Goal: Complete application form

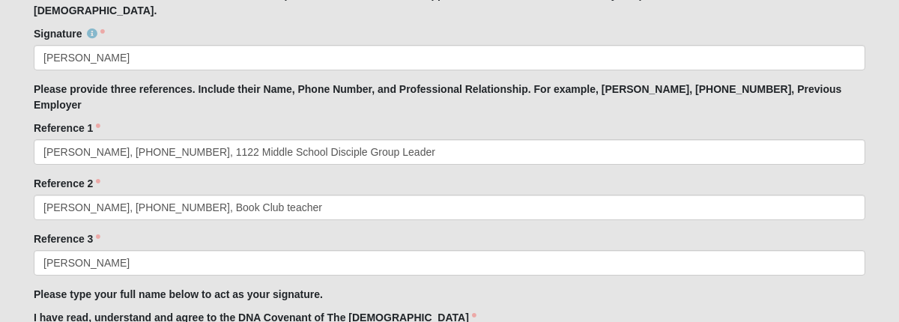
scroll to position [1221, 0]
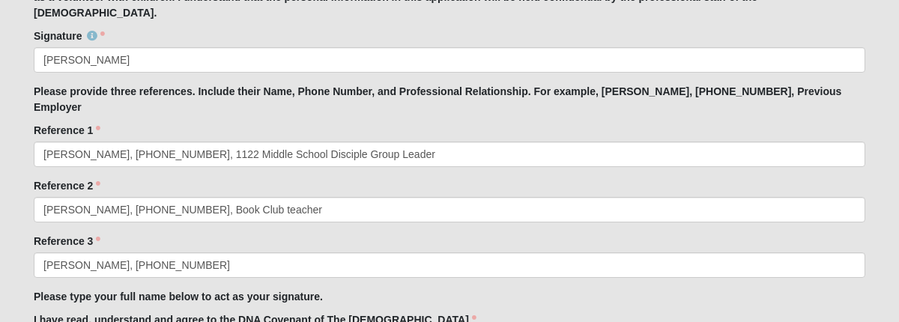
click at [220, 252] on input "[PERSON_NAME], [PHONE_NUMBER]" at bounding box center [450, 264] width 832 height 25
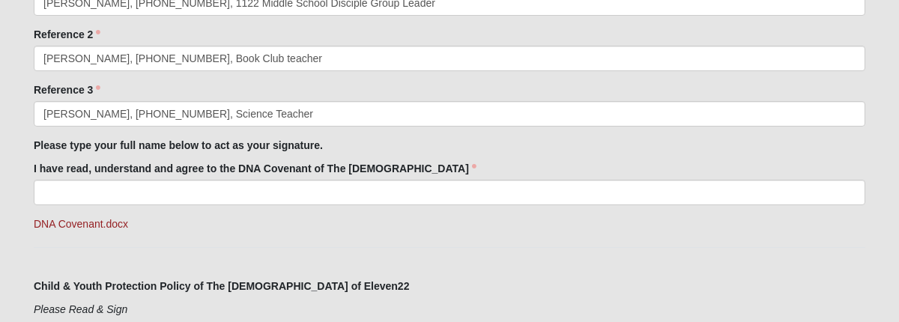
scroll to position [1374, 0]
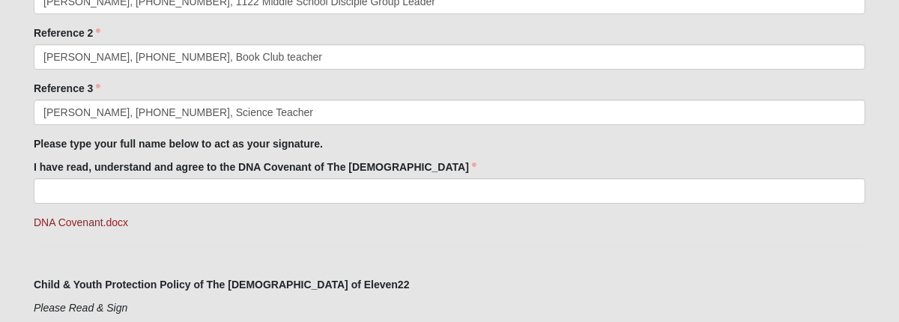
type input "[PERSON_NAME], [PHONE_NUMBER], Science Teacher"
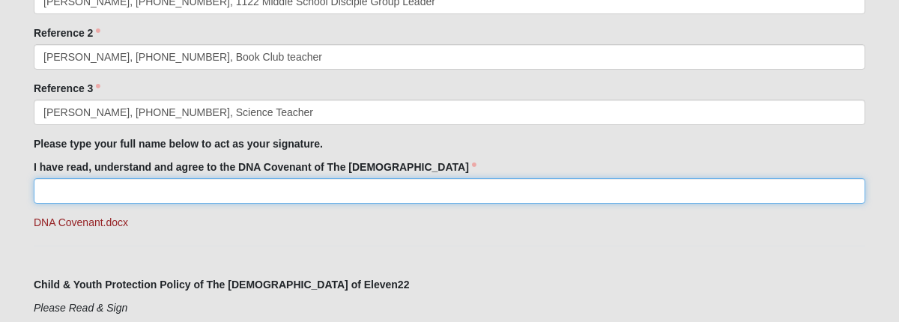
click at [139, 178] on input "I have read, understand and agree to the DNA Covenant of The [DEMOGRAPHIC_DATA]" at bounding box center [450, 190] width 832 height 25
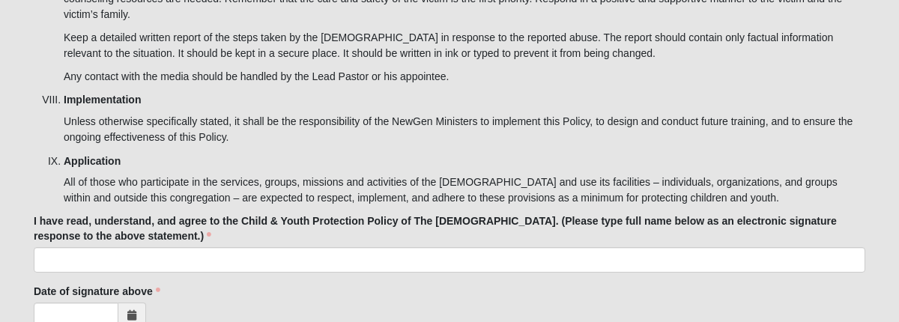
scroll to position [4764, 0]
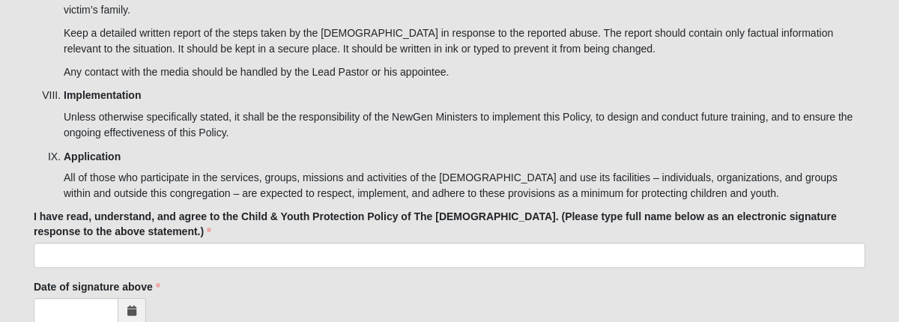
type input "[PERSON_NAME]"
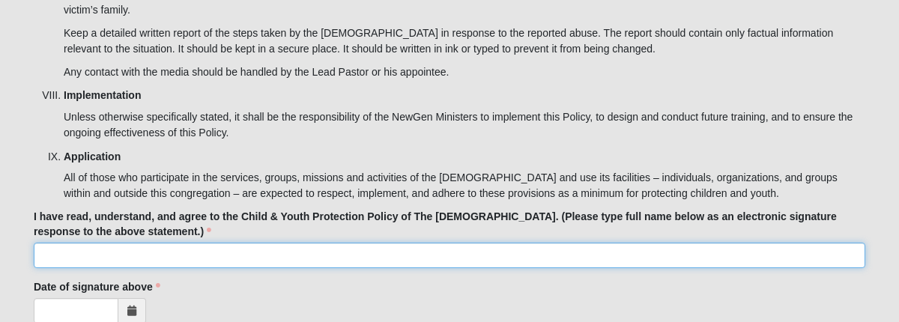
click at [179, 243] on input "I have read, understand, and agree to the Child & Youth Protection Policy of Th…" at bounding box center [450, 255] width 832 height 25
type input "[PERSON_NAME]"
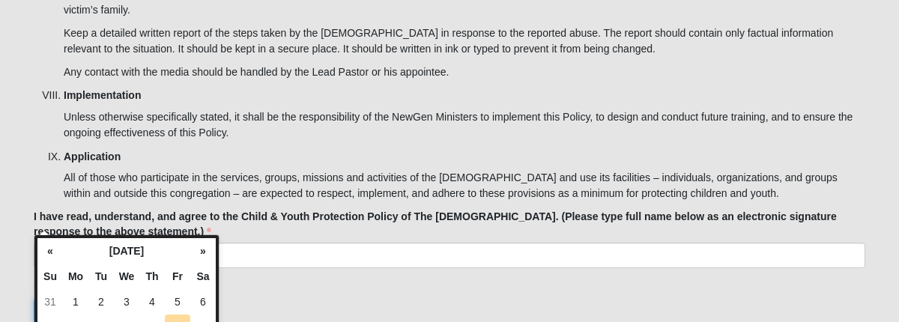
click at [66, 298] on input "Date of signature above" at bounding box center [76, 310] width 85 height 25
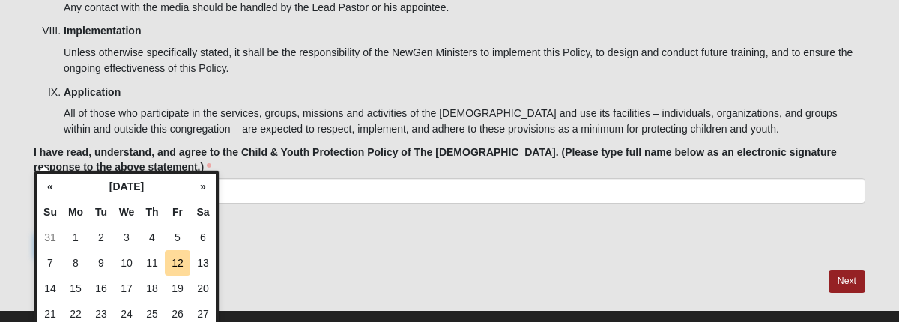
scroll to position [4834, 0]
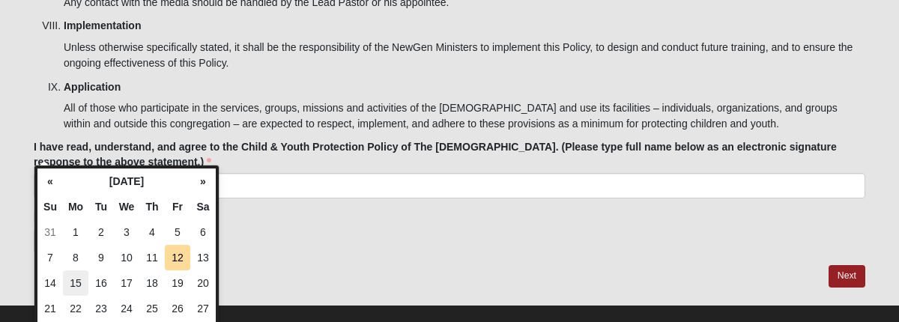
click at [76, 282] on td "15" at bounding box center [75, 282] width 25 height 25
type input "[DATE]"
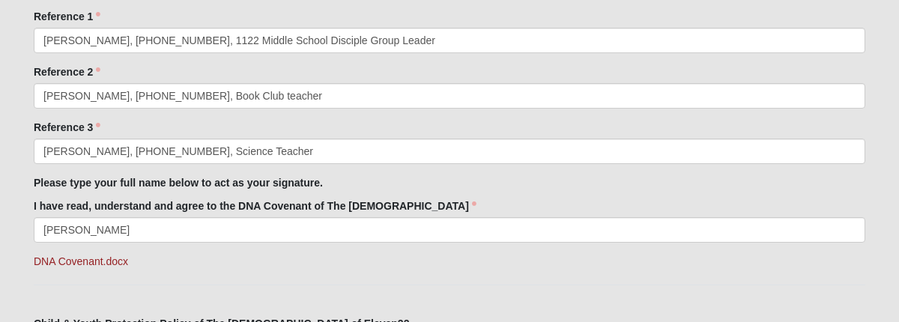
scroll to position [1334, 0]
click at [106, 256] on link "DNA Covenant.docx" at bounding box center [81, 262] width 94 height 12
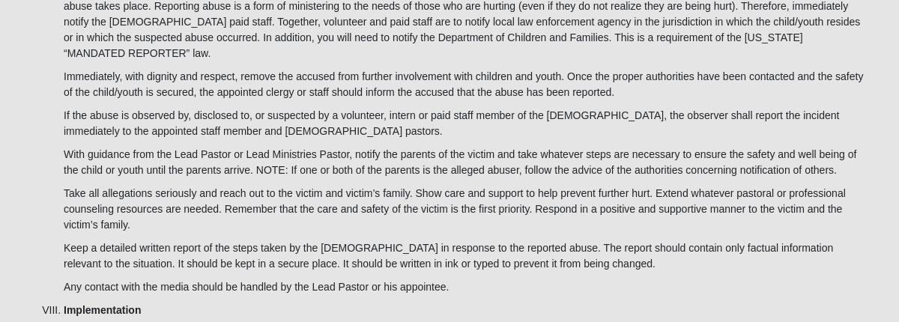
scroll to position [4764, 0]
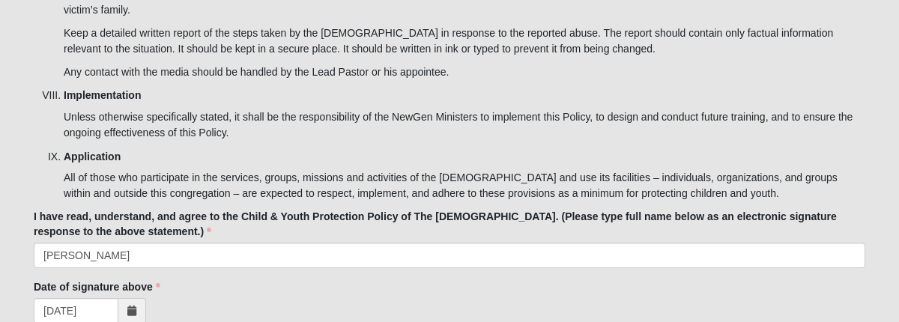
click at [748, 298] on div "[DATE]" at bounding box center [450, 310] width 832 height 25
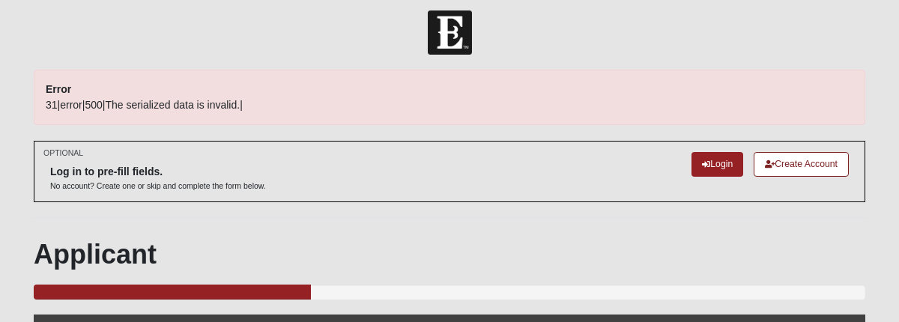
scroll to position [0, 0]
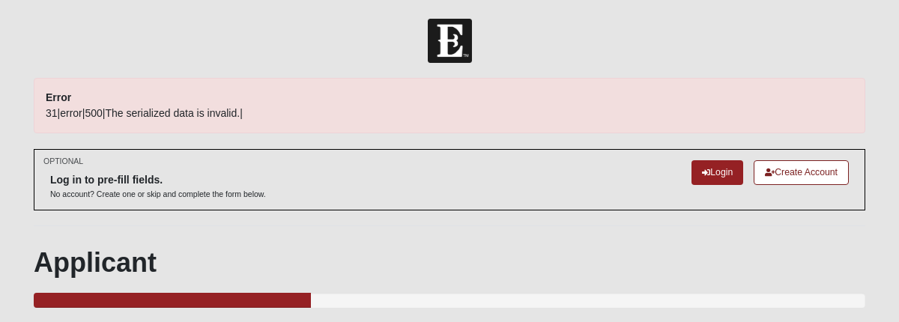
click at [592, 160] on div "Log in to pre-fill fields. No account? Create one or skip and complete the form…" at bounding box center [449, 179] width 799 height 39
click at [447, 92] on p "Error" at bounding box center [450, 98] width 808 height 16
click at [276, 103] on p "Error" at bounding box center [450, 98] width 808 height 16
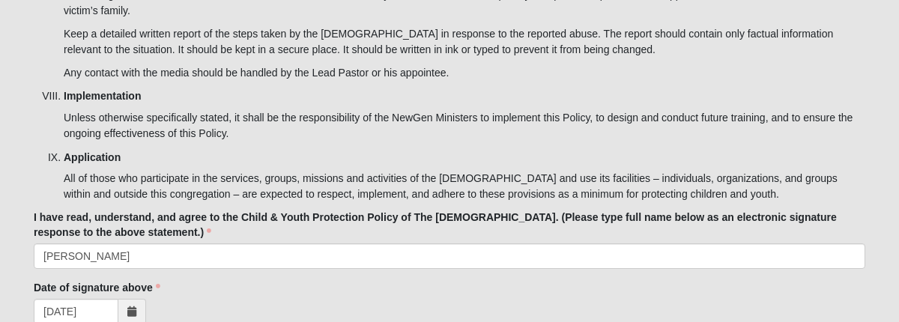
scroll to position [4835, 0]
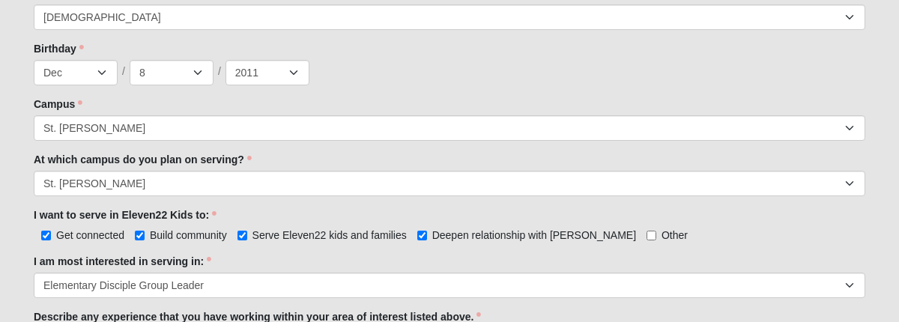
scroll to position [0, 0]
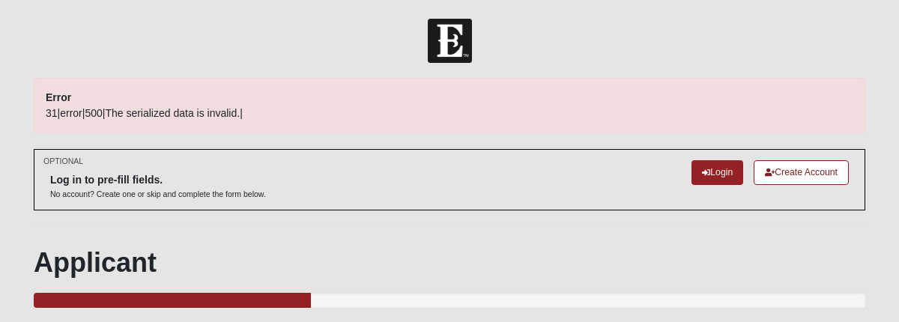
click at [206, 97] on p "Error" at bounding box center [450, 98] width 808 height 16
click at [211, 205] on div "OPTIONAL Log in to pre-fill fields. No account? Create one or skip and complete…" at bounding box center [450, 179] width 832 height 61
click at [782, 172] on link "Create Account" at bounding box center [801, 172] width 95 height 25
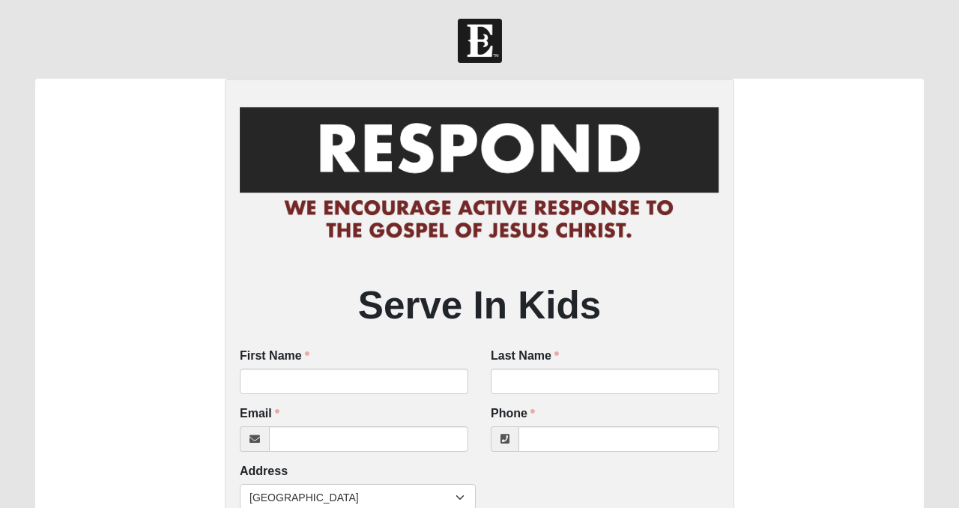
scroll to position [130, 0]
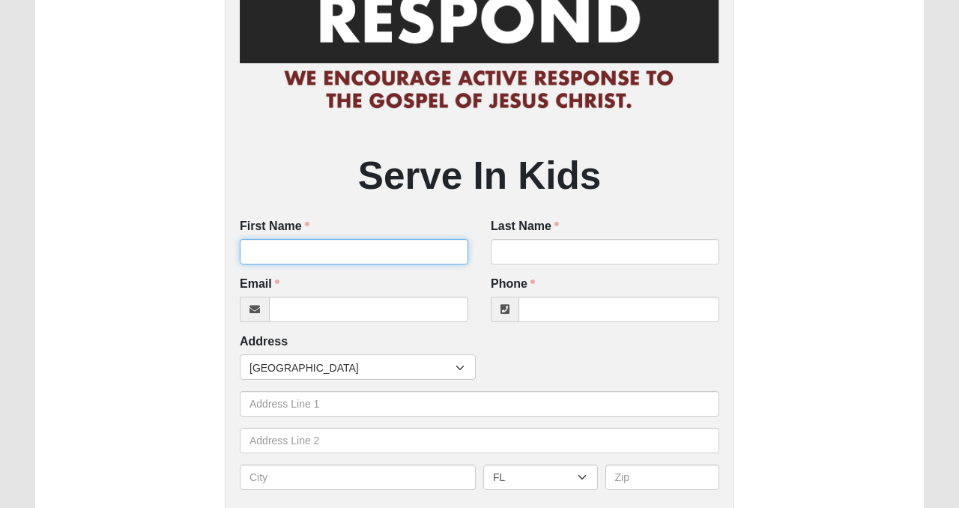
click at [288, 253] on input "First Name" at bounding box center [354, 251] width 229 height 25
type input "A"
type input "Keeley"
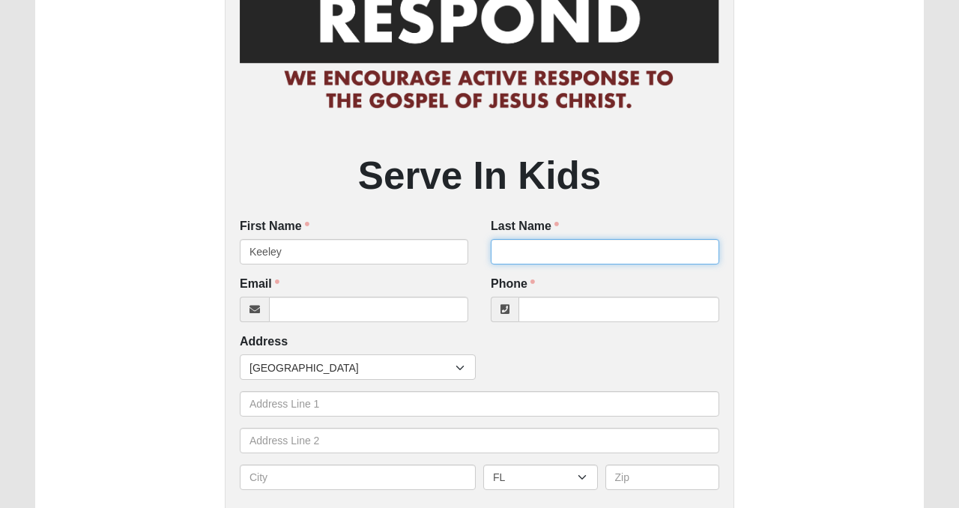
click at [510, 260] on input "Last Name" at bounding box center [605, 251] width 229 height 25
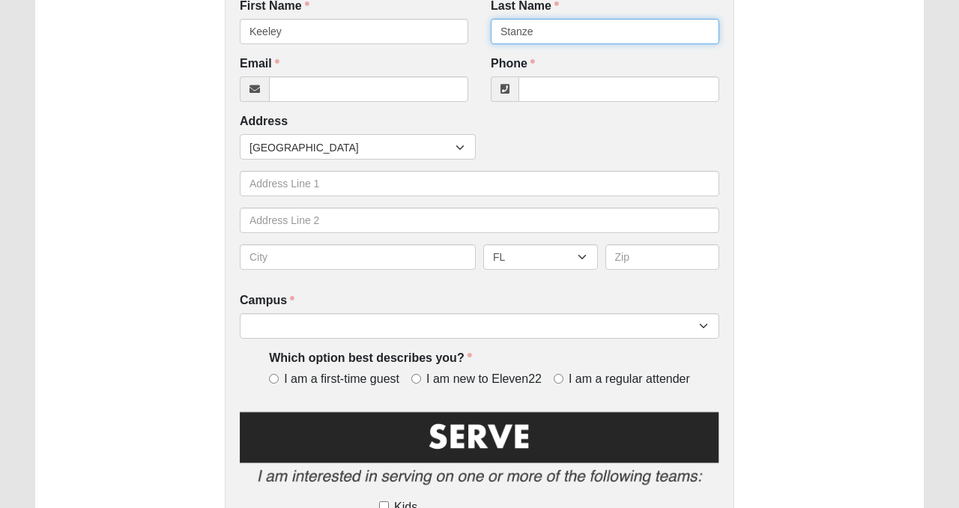
scroll to position [348, 0]
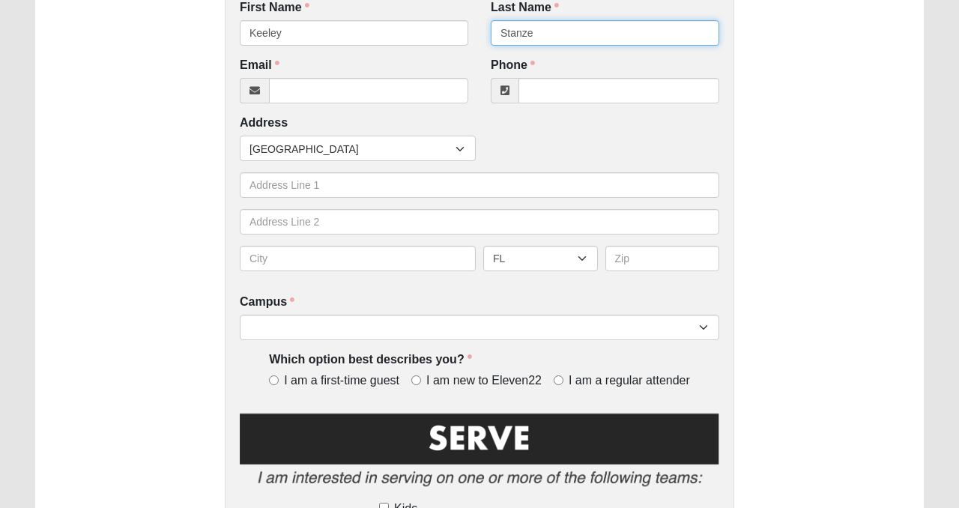
type input "Stanze"
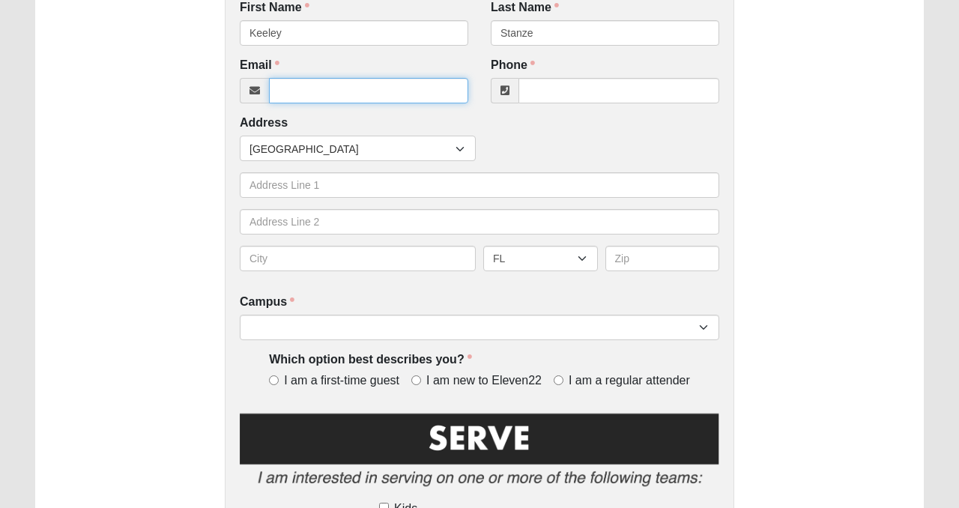
click at [303, 93] on input "Email" at bounding box center [368, 90] width 199 height 25
type input "[EMAIL_ADDRESS][DOMAIN_NAME]"
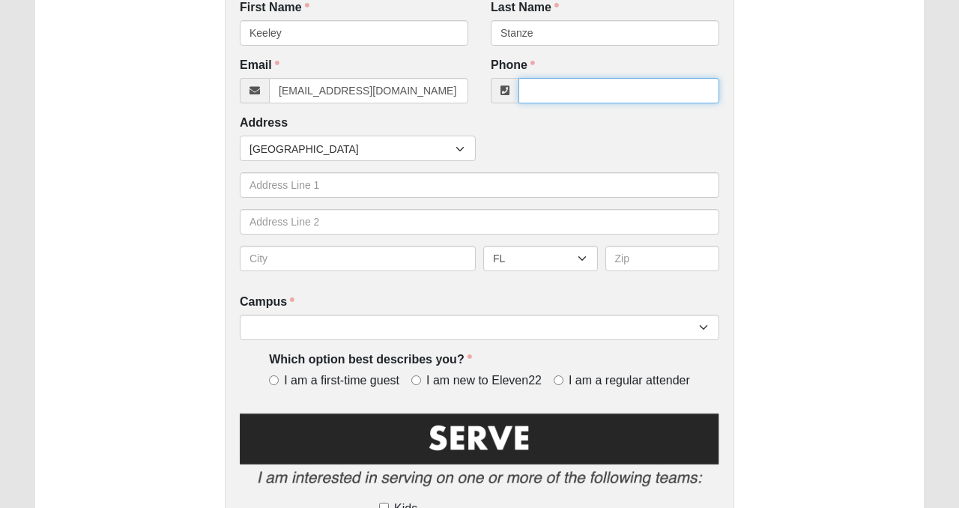
click at [546, 88] on input "Phone" at bounding box center [618, 90] width 201 height 25
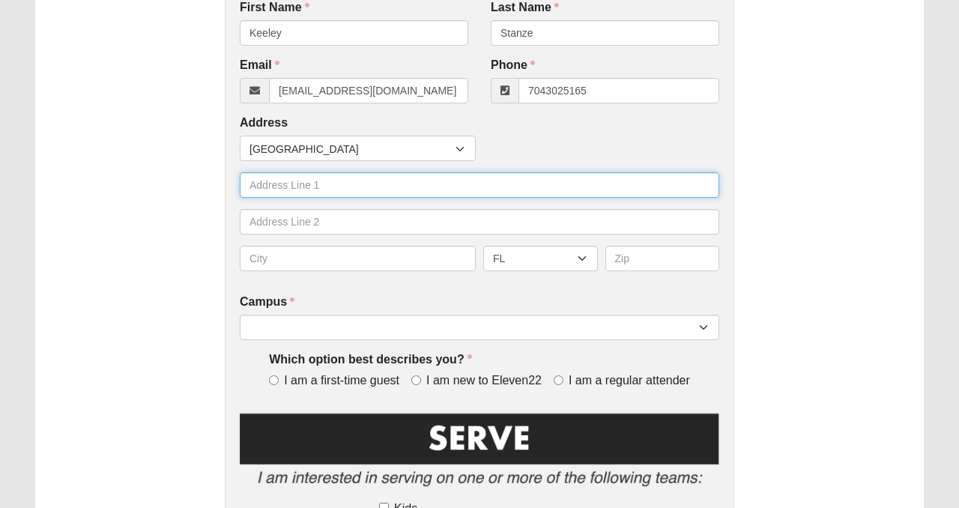
type input "[PHONE_NUMBER]"
click at [390, 191] on input "text" at bounding box center [479, 184] width 479 height 25
type input "194 Silkgrass Place"
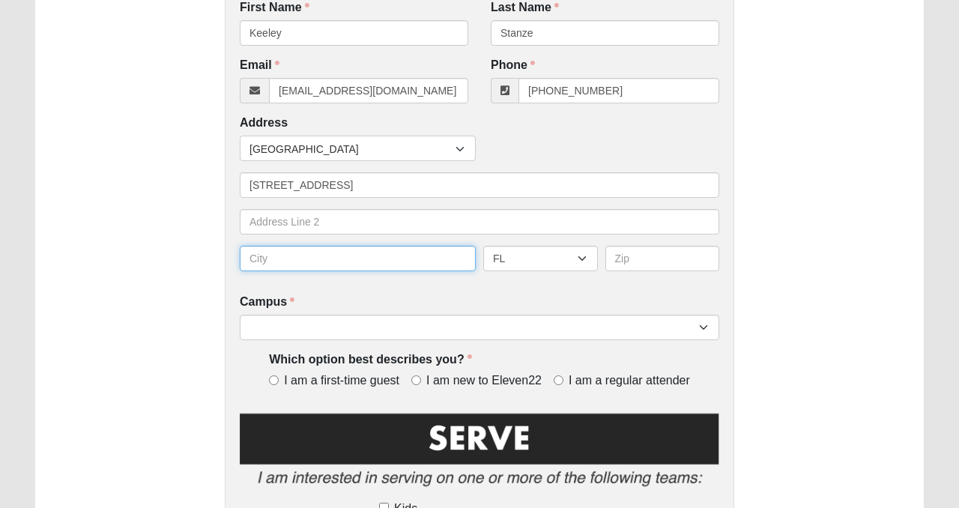
type input "St. [PERSON_NAME]"
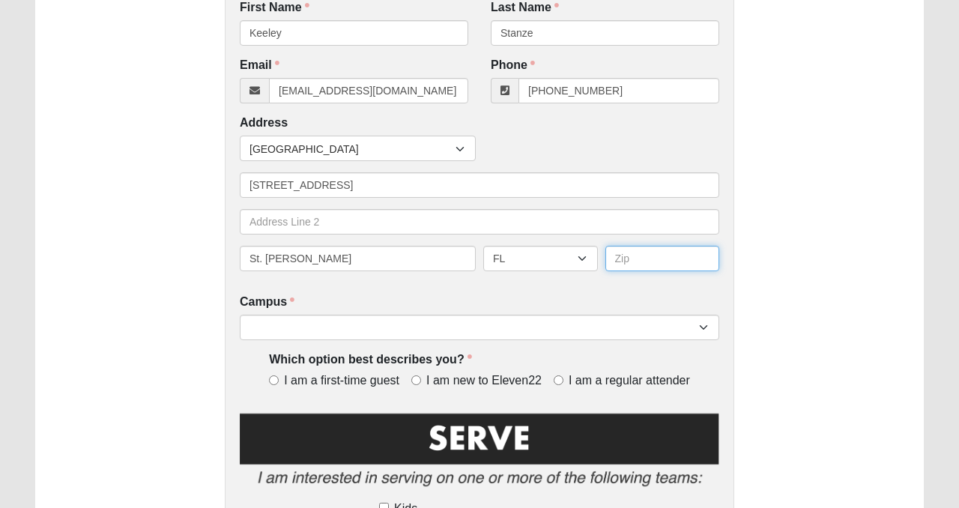
type input "32259"
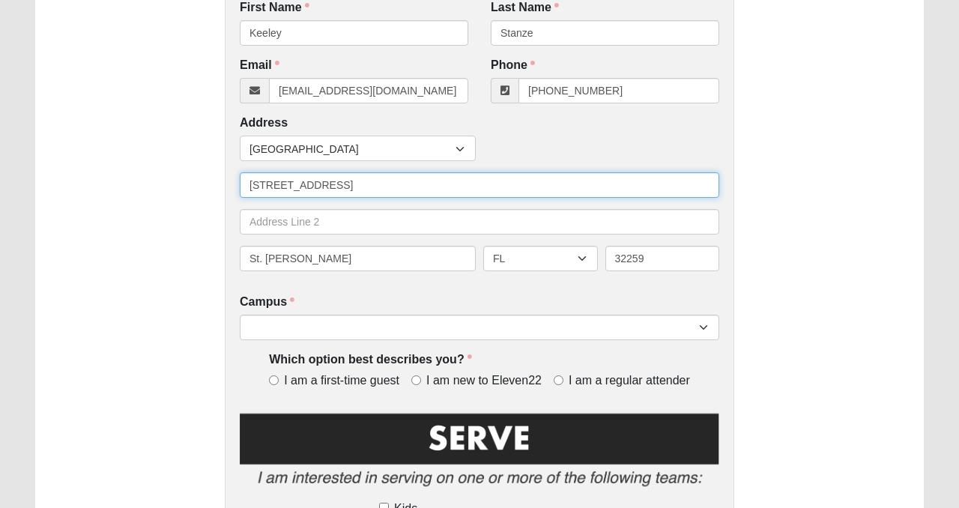
type input "194 Silkgrass Place"
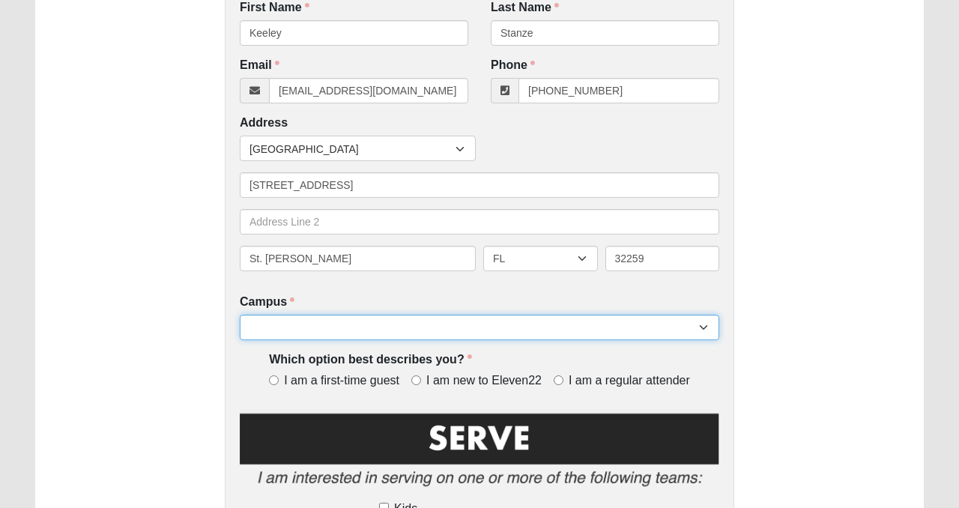
click at [425, 332] on select "Arlington Baymeadows Eleven22 Online Fleming Island Jesup Mandarin North Jax Or…" at bounding box center [479, 327] width 479 height 25
select select "11"
click at [240, 315] on select "Arlington Baymeadows Eleven22 Online Fleming Island Jesup Mandarin North Jax Or…" at bounding box center [479, 327] width 479 height 25
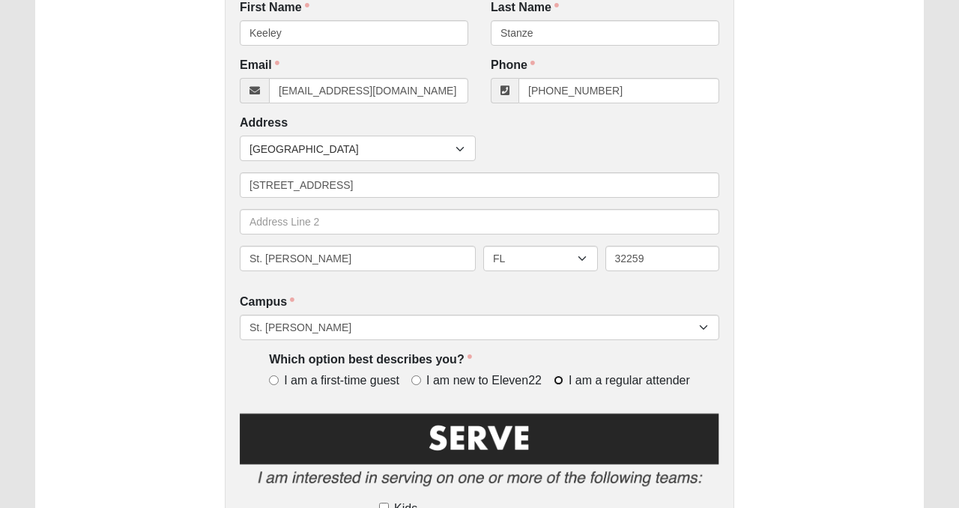
click at [560, 380] on input "I am a regular attender" at bounding box center [559, 380] width 10 height 10
radio input "true"
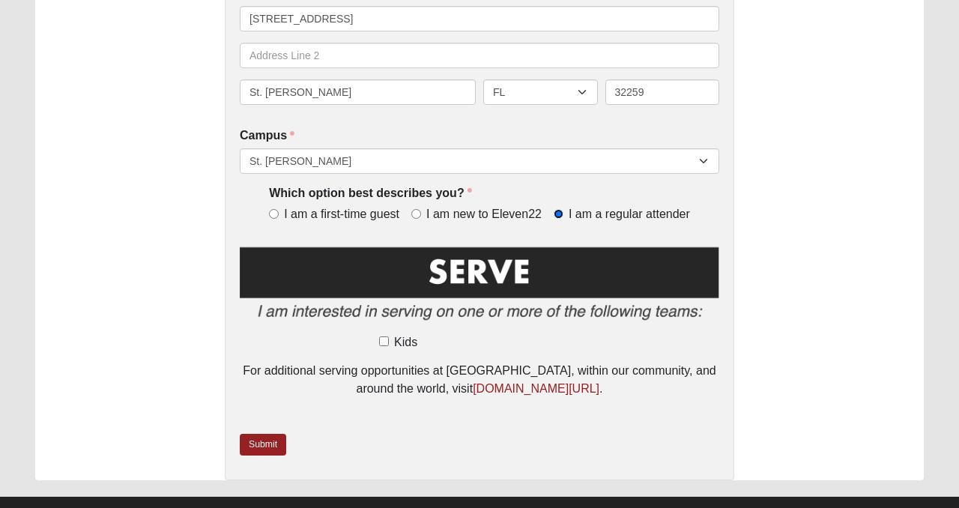
scroll to position [515, 0]
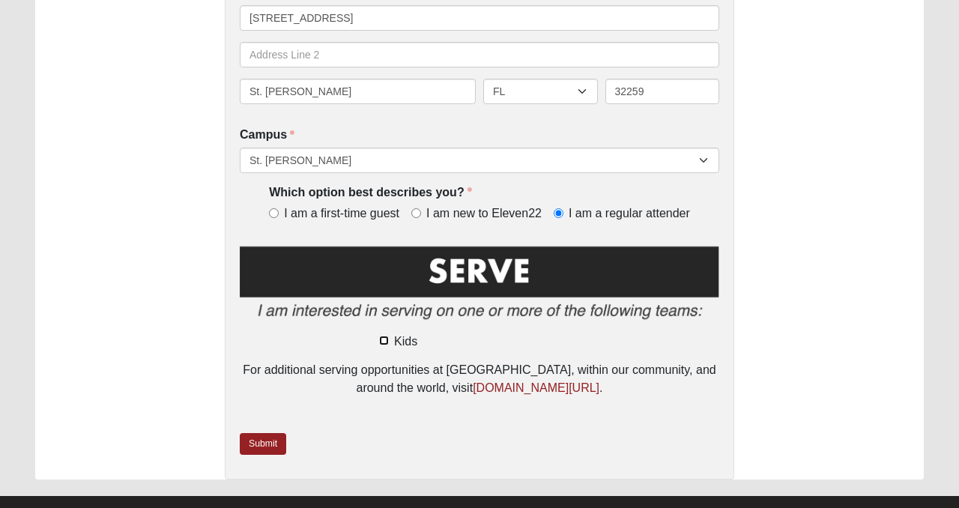
click at [384, 342] on input "Kids" at bounding box center [384, 341] width 10 height 10
checkbox input "true"
click at [593, 279] on img at bounding box center [479, 286] width 479 height 86
click at [279, 444] on link "Submit" at bounding box center [263, 444] width 46 height 22
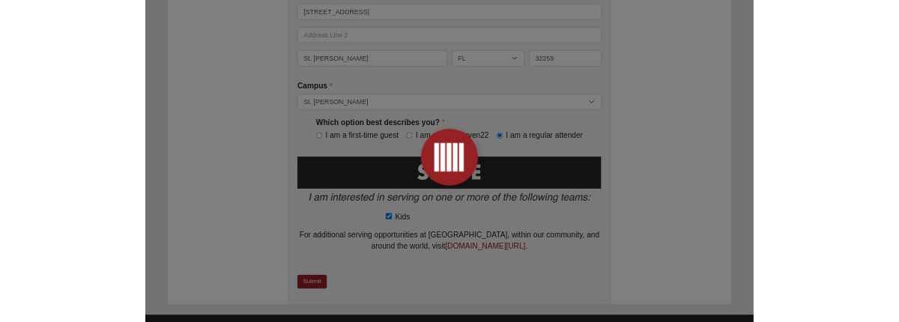
scroll to position [0, 0]
